Goal: Information Seeking & Learning: Check status

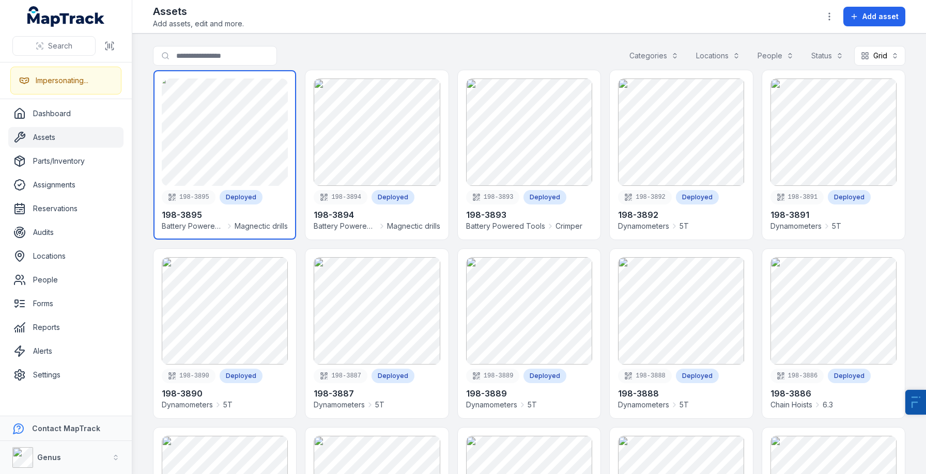
click at [258, 128] on link at bounding box center [224, 154] width 143 height 169
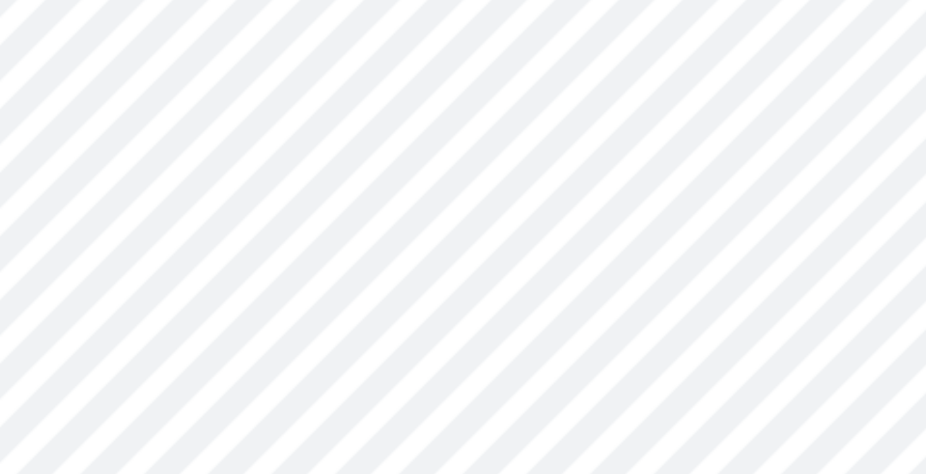
scroll to position [96, 0]
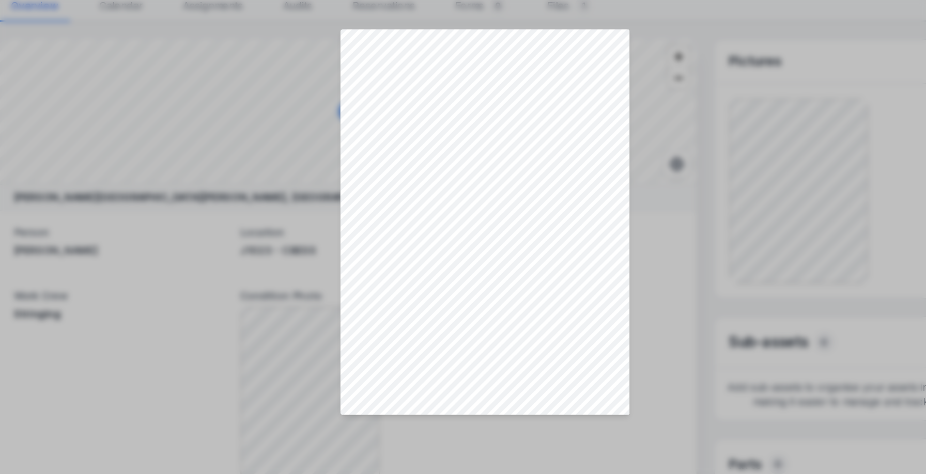
click at [354, 268] on div at bounding box center [463, 221] width 926 height 568
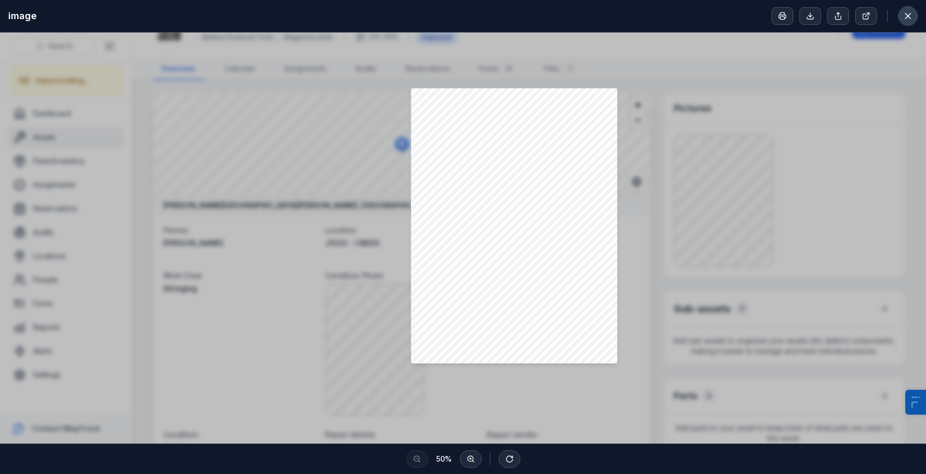
click at [906, 7] on button at bounding box center [908, 16] width 20 height 20
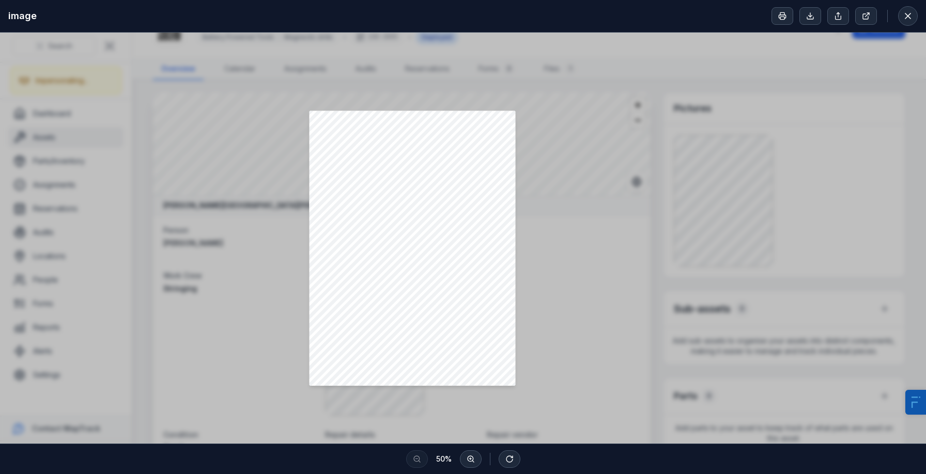
scroll to position [156, 0]
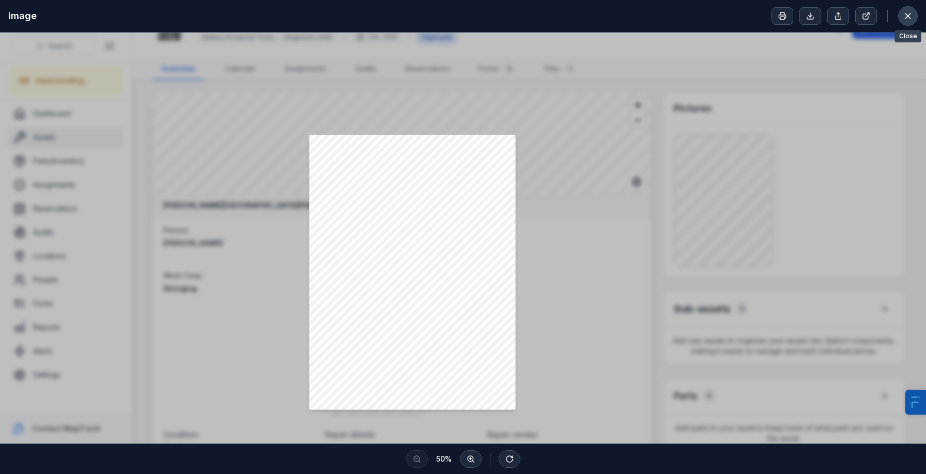
click at [911, 24] on button at bounding box center [908, 16] width 20 height 20
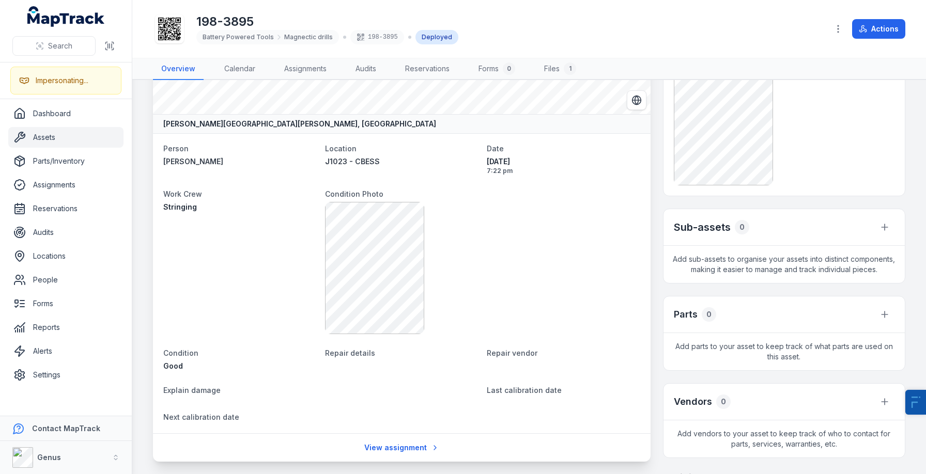
scroll to position [0, 0]
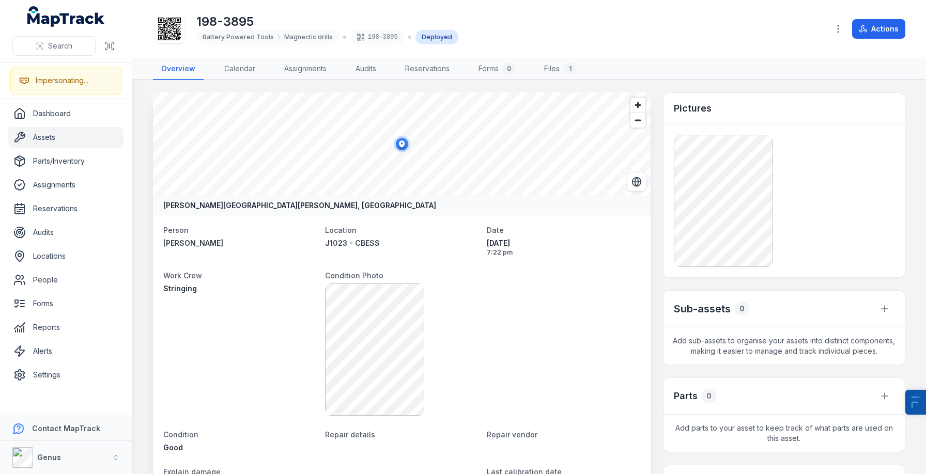
click at [69, 138] on link "Assets" at bounding box center [65, 137] width 115 height 21
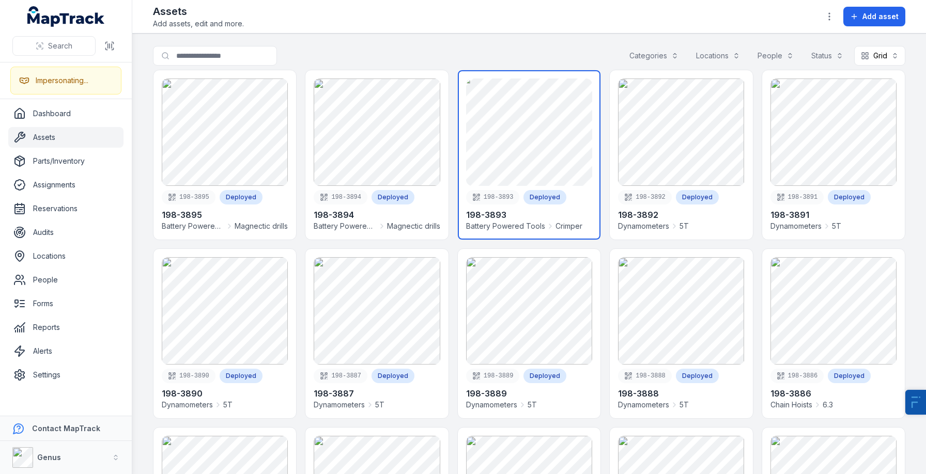
click at [546, 162] on link at bounding box center [529, 154] width 143 height 169
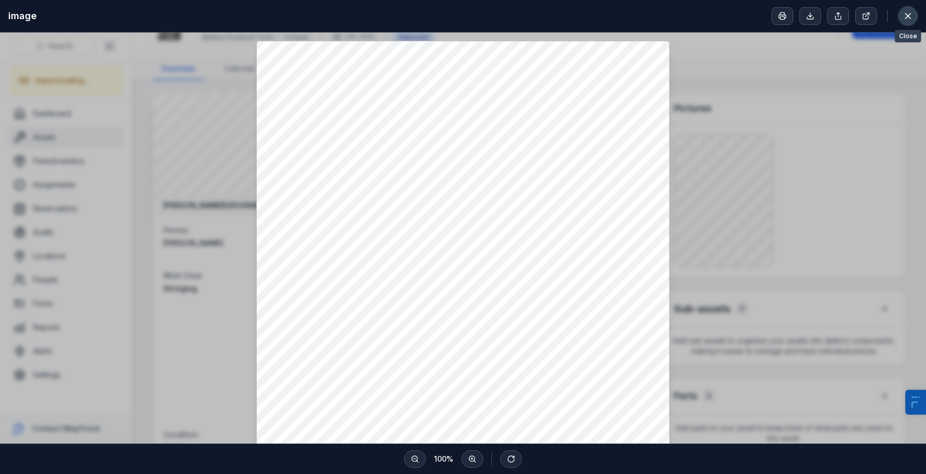
click at [903, 17] on icon at bounding box center [908, 16] width 10 height 10
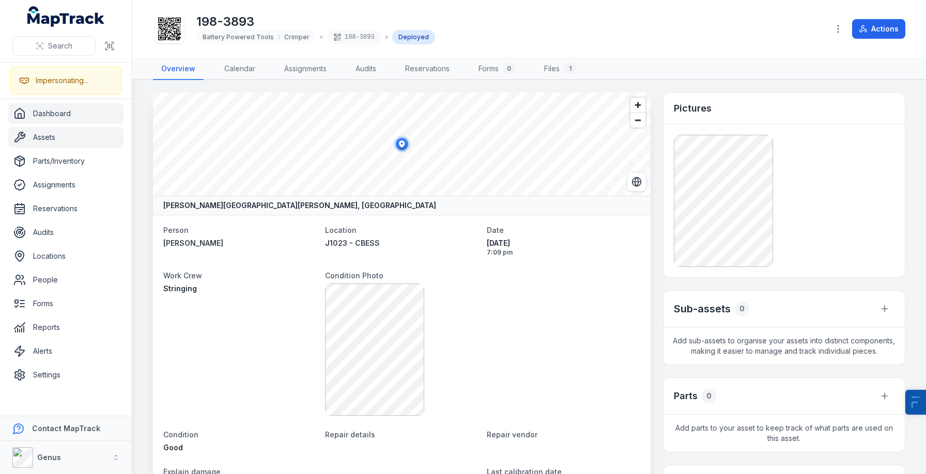
click at [77, 105] on link "Dashboard" at bounding box center [65, 113] width 115 height 21
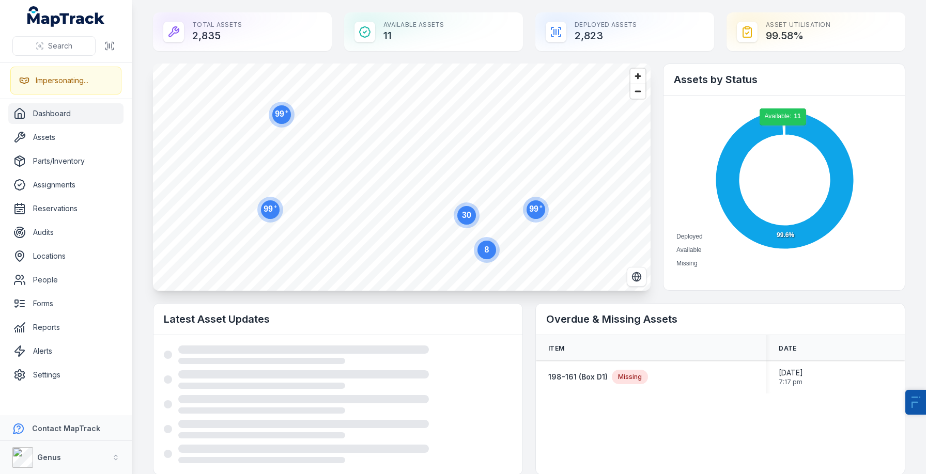
click at [783, 130] on icon at bounding box center [784, 123] width 2 height 24
click at [36, 133] on link "Assets" at bounding box center [65, 137] width 115 height 21
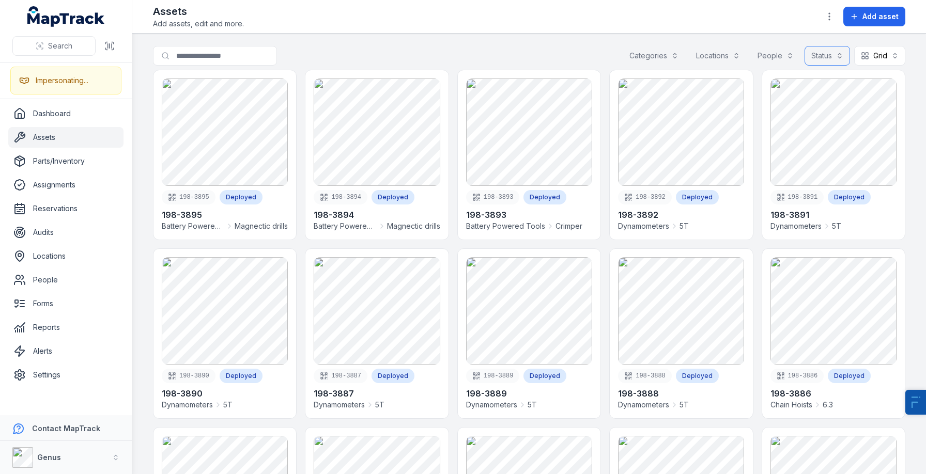
click at [815, 59] on button "Status" at bounding box center [826, 56] width 45 height 20
click at [793, 88] on div "Available" at bounding box center [795, 81] width 102 height 19
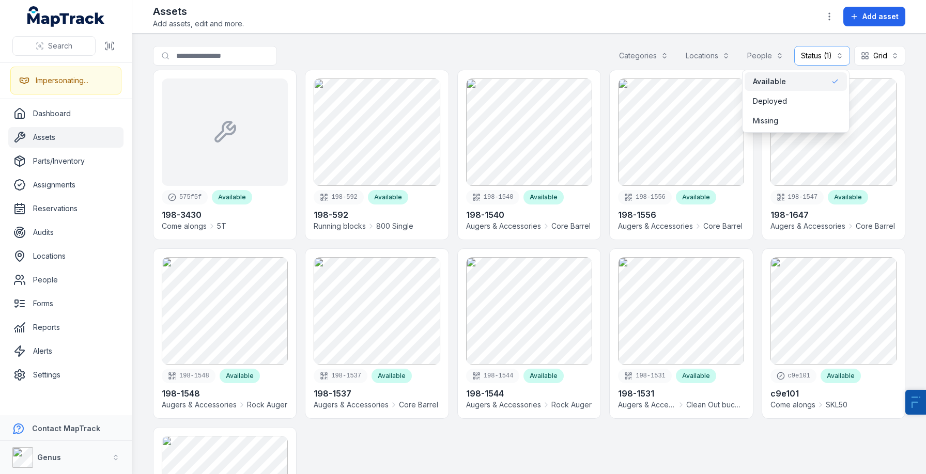
click at [570, 52] on div "Search for assets Categories Locations People Status (1) ********* Grid ****" at bounding box center [529, 58] width 752 height 24
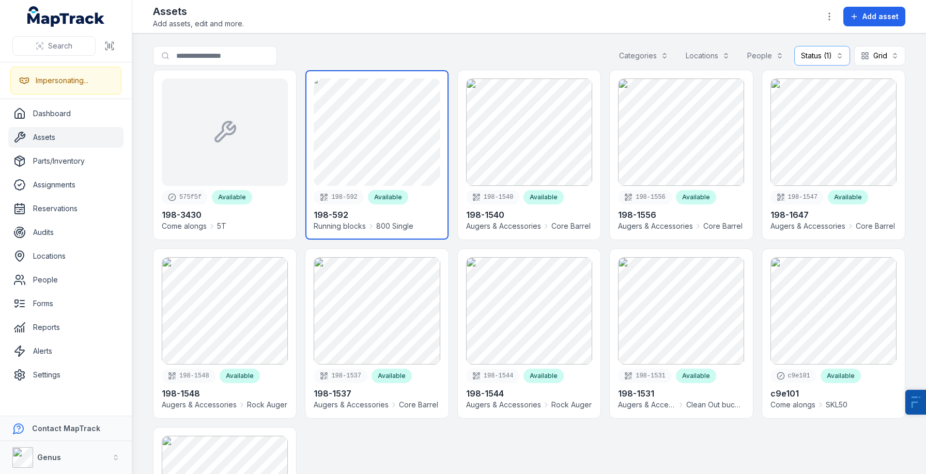
click at [371, 158] on link at bounding box center [376, 154] width 143 height 169
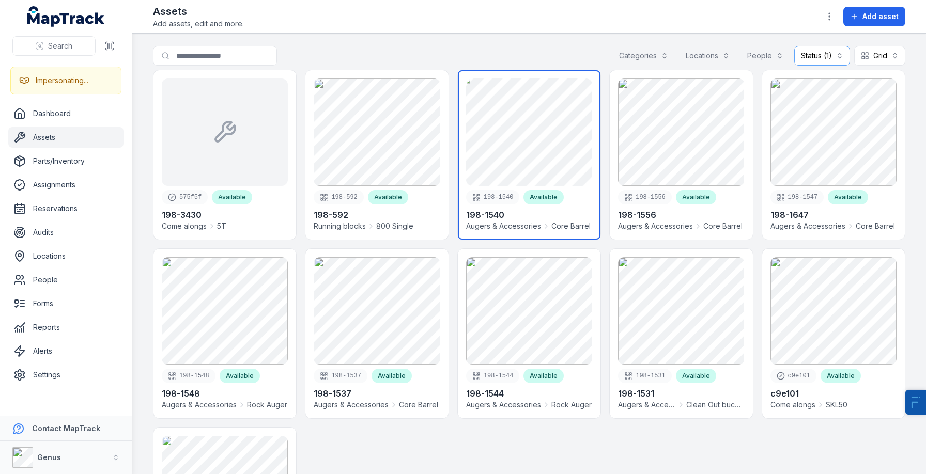
click at [550, 181] on link at bounding box center [529, 154] width 143 height 169
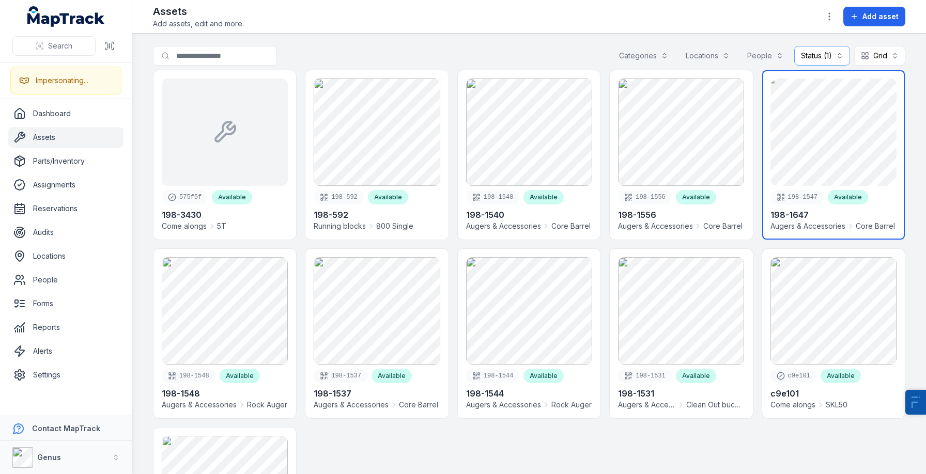
click at [834, 146] on link at bounding box center [833, 154] width 143 height 169
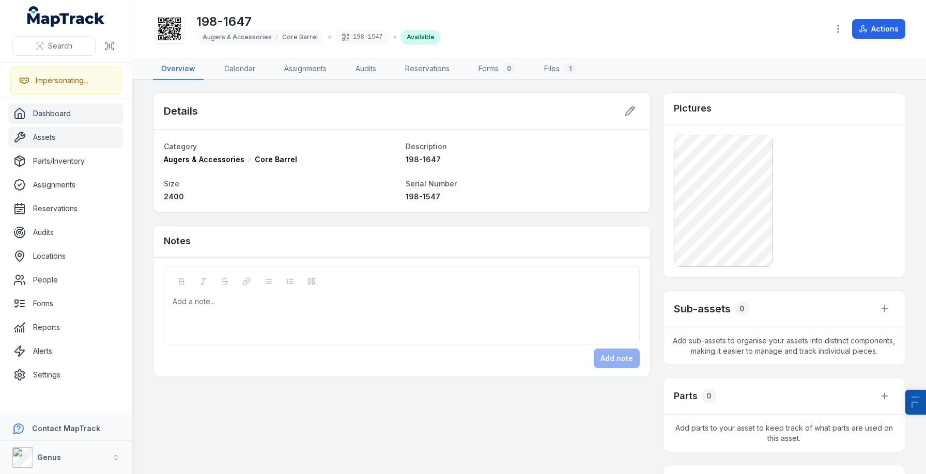
click at [91, 115] on link "Dashboard" at bounding box center [65, 113] width 115 height 21
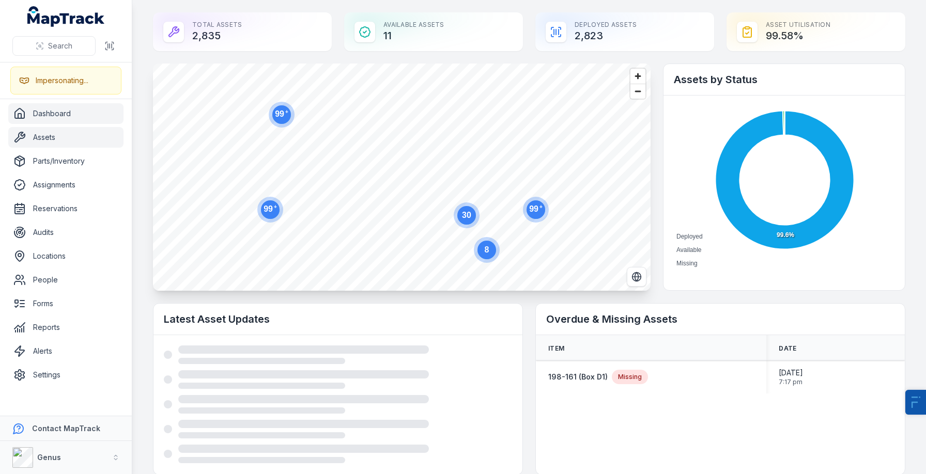
click at [82, 139] on link "Assets" at bounding box center [65, 137] width 115 height 21
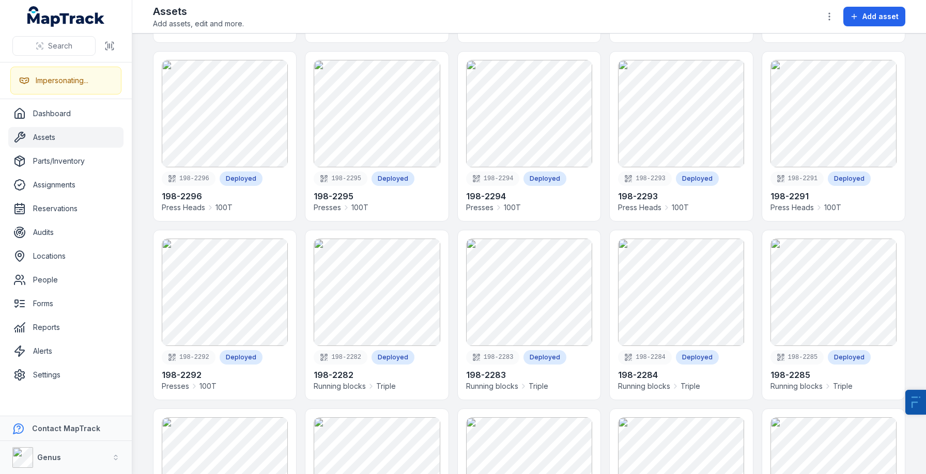
scroll to position [2165, 0]
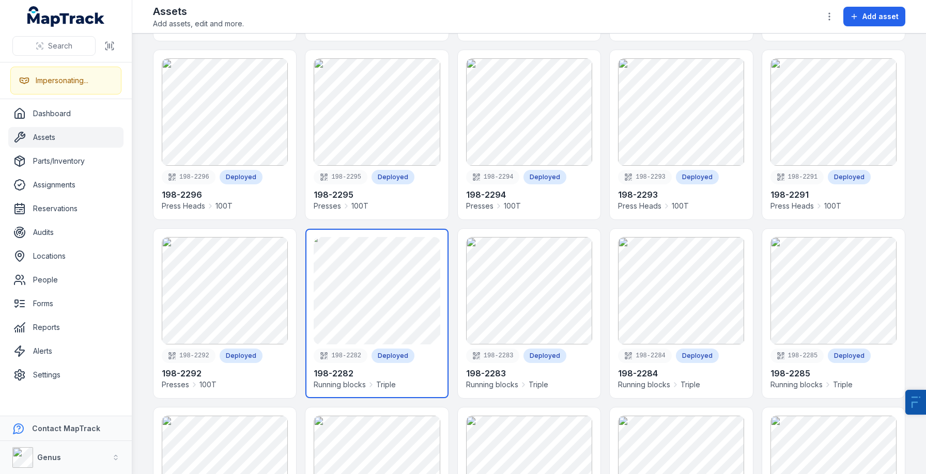
click at [369, 316] on link at bounding box center [376, 313] width 143 height 169
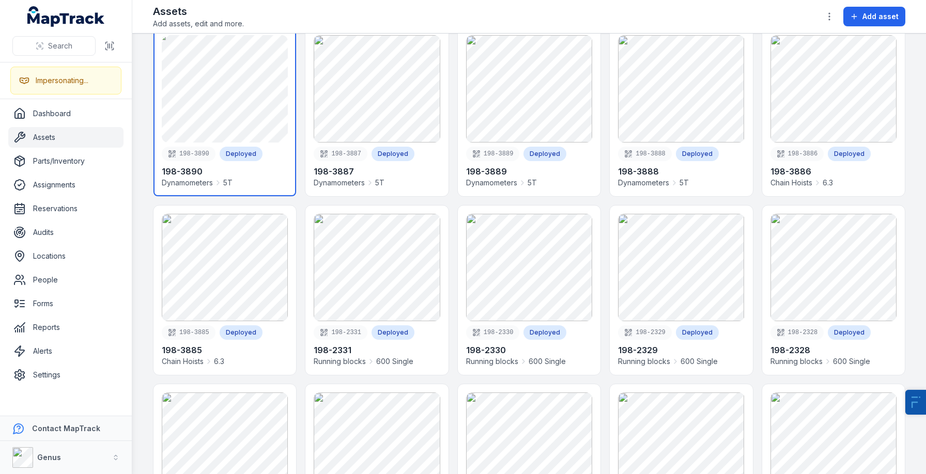
scroll to position [224, 0]
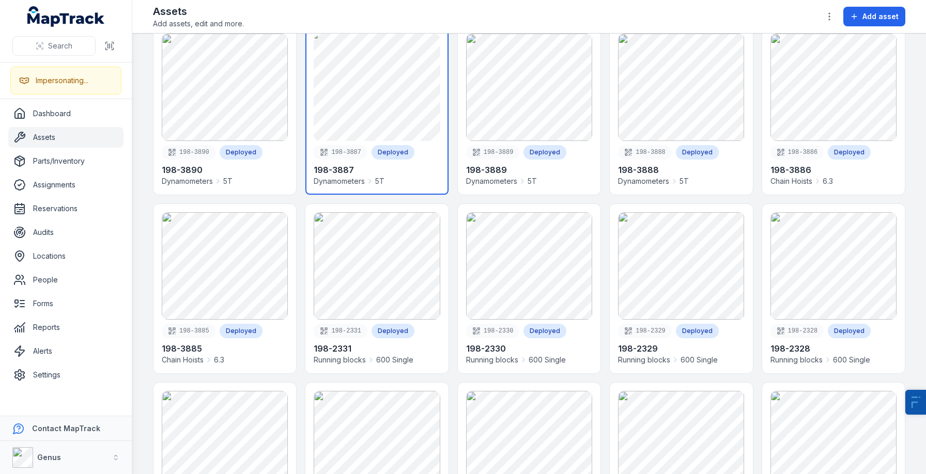
click at [373, 126] on link at bounding box center [376, 109] width 143 height 169
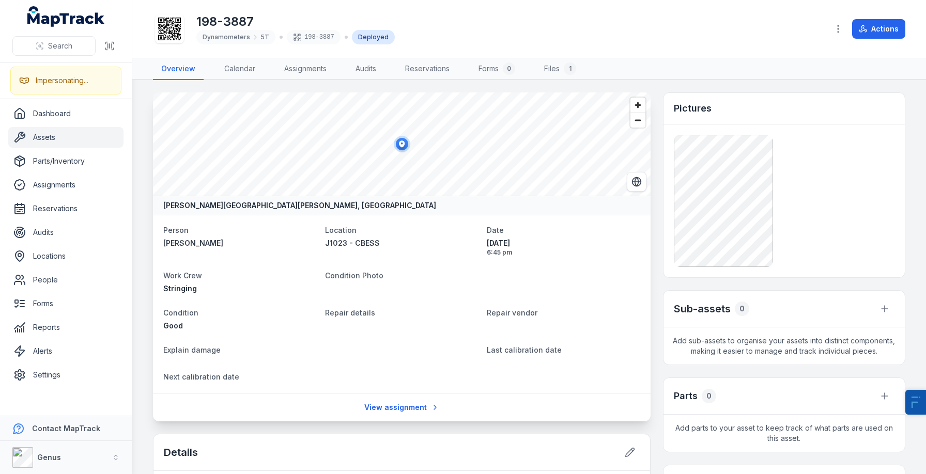
click at [91, 133] on link "Assets" at bounding box center [65, 137] width 115 height 21
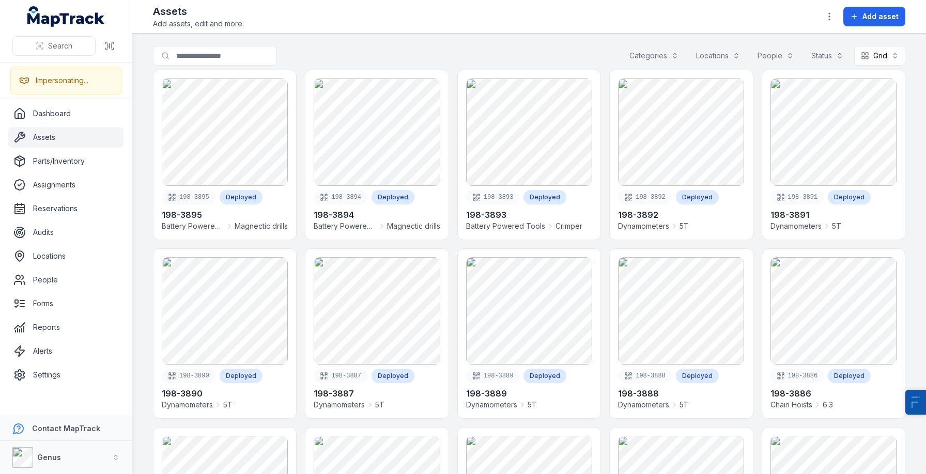
click at [663, 10] on div "Assets Add assets, edit and more. Add asset" at bounding box center [529, 16] width 752 height 25
